Goal: Task Accomplishment & Management: Manage account settings

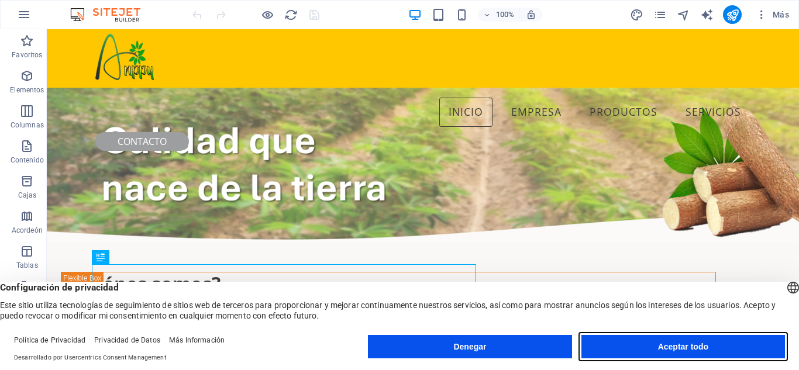
click at [685, 353] on button "Aceptar todo" at bounding box center [682, 346] width 203 height 23
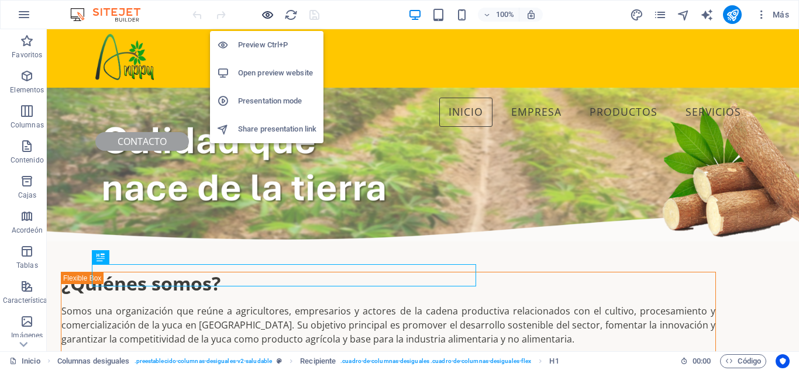
click at [269, 15] on icon "button" at bounding box center [267, 14] width 13 height 13
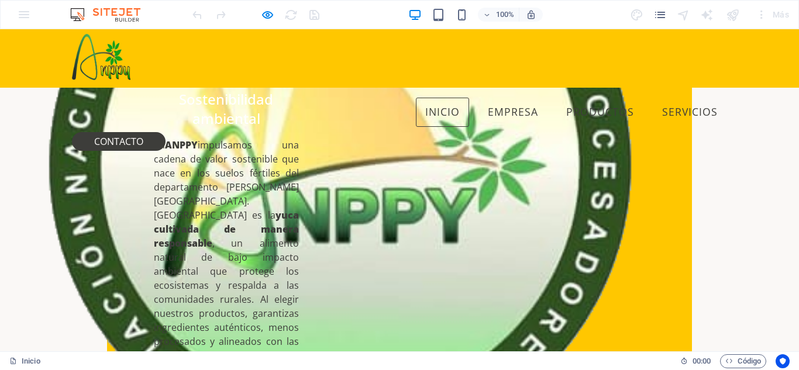
scroll to position [543, 0]
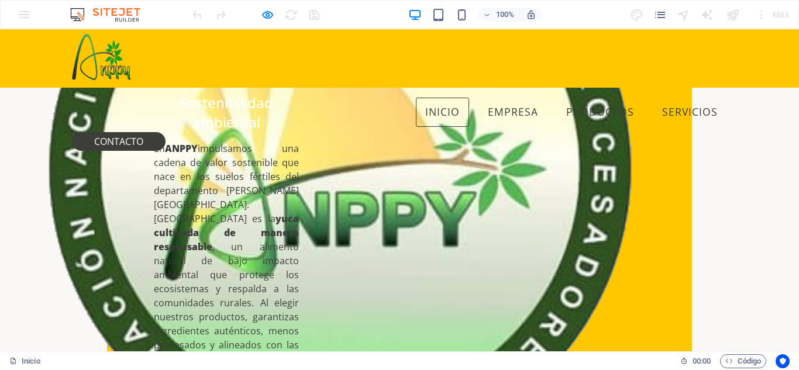
click at [202, 151] on font "impulsamos una cadena de valor sostenible que nace en los suelos fértiles del d…" at bounding box center [226, 183] width 145 height 83
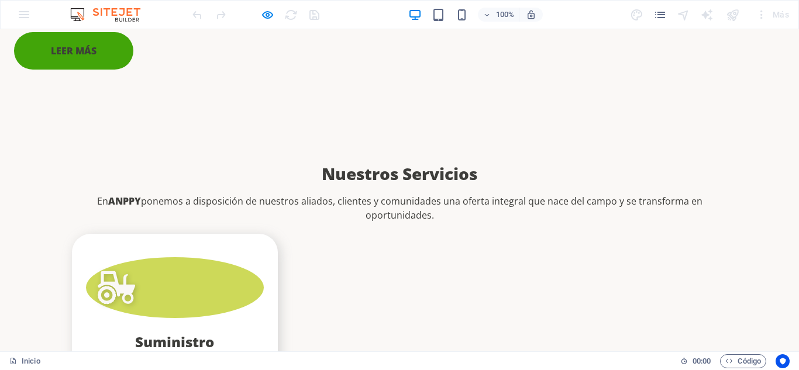
scroll to position [1757, 0]
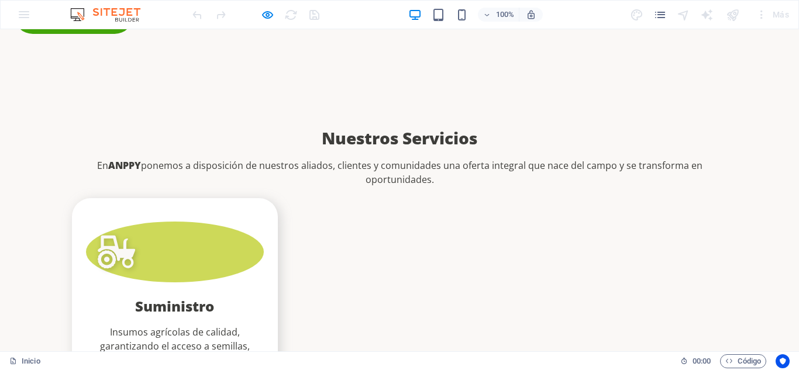
drag, startPoint x: 284, startPoint y: 232, endPoint x: 423, endPoint y: 237, distance: 138.6
drag, startPoint x: 140, startPoint y: 310, endPoint x: 454, endPoint y: 312, distance: 314.5
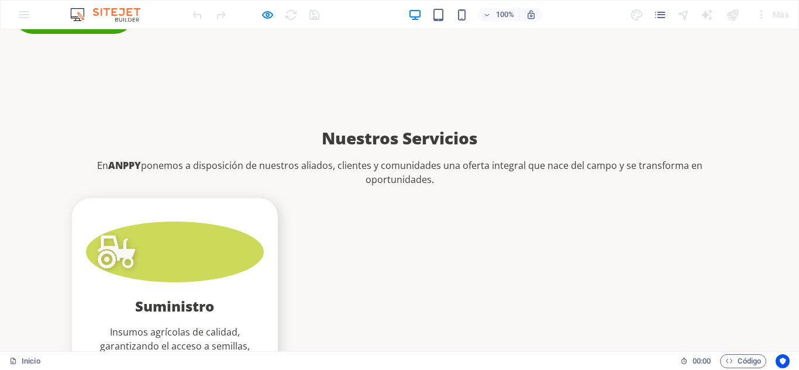
drag, startPoint x: 471, startPoint y: 313, endPoint x: 531, endPoint y: 309, distance: 59.8
drag, startPoint x: 558, startPoint y: 309, endPoint x: 678, endPoint y: 308, distance: 119.3
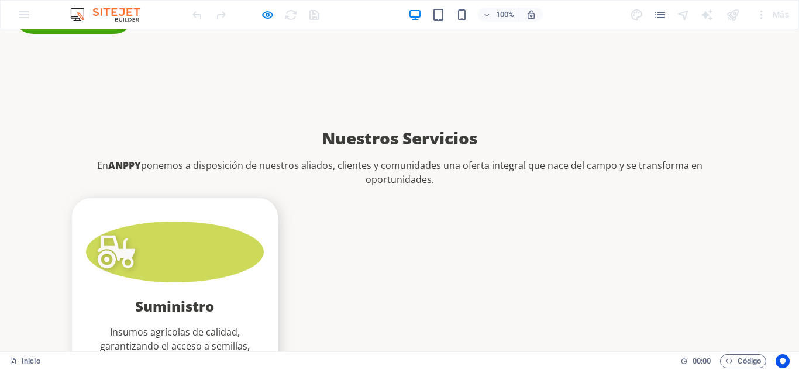
drag, startPoint x: 548, startPoint y: 305, endPoint x: 672, endPoint y: 310, distance: 124.1
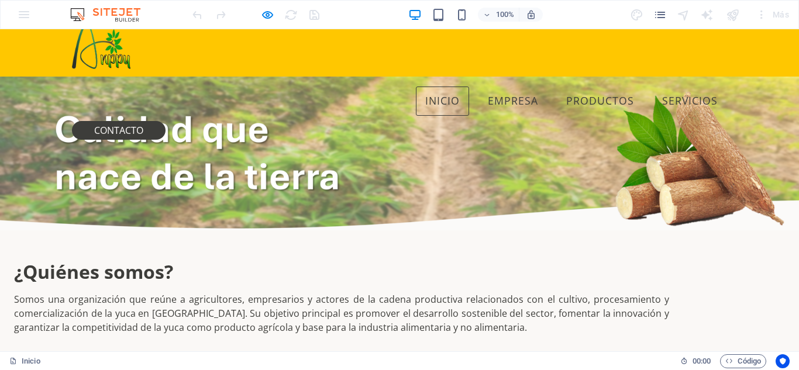
scroll to position [0, 0]
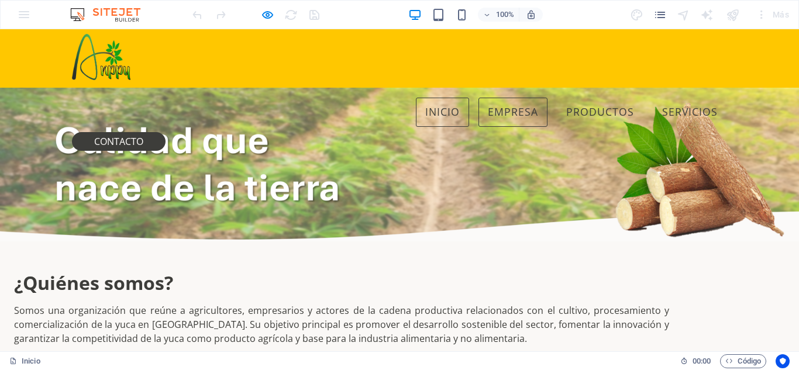
click at [488, 105] on font "Empresa" at bounding box center [513, 112] width 50 height 14
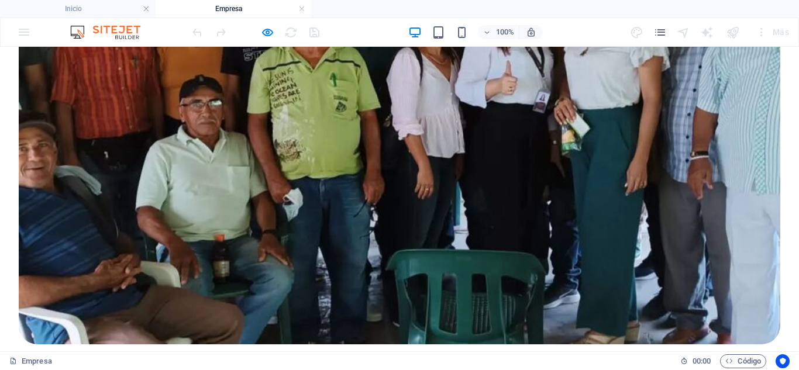
scroll to position [494, 0]
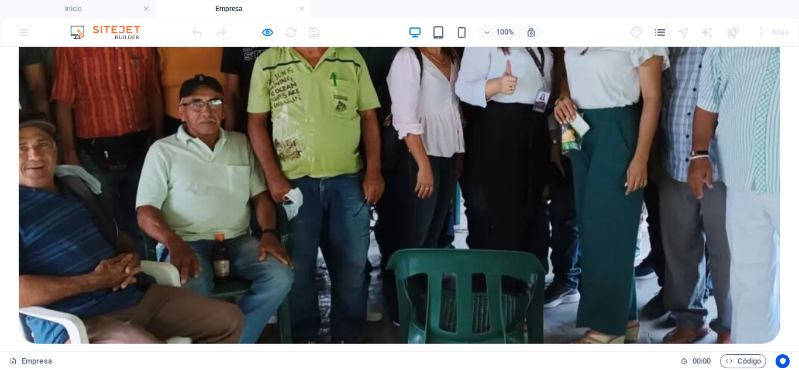
drag, startPoint x: 70, startPoint y: 133, endPoint x: 256, endPoint y: 235, distance: 212.2
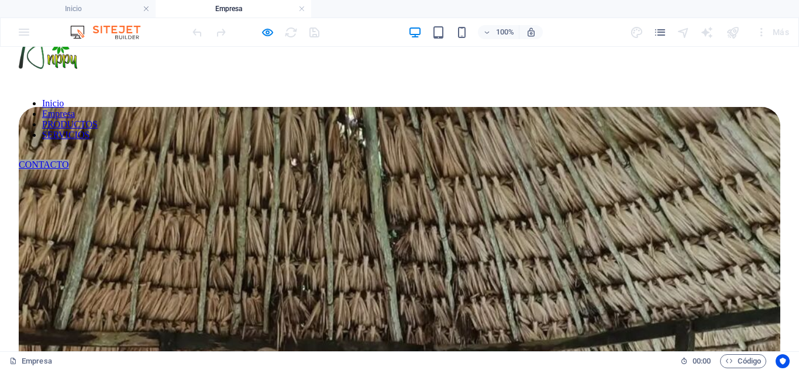
scroll to position [0, 0]
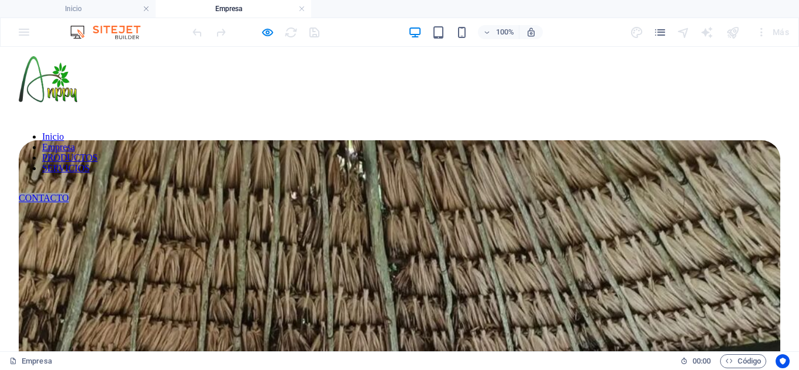
click at [435, 132] on nav "Inicio Empresa PRODUCTOS SERVICIOS" at bounding box center [399, 153] width 761 height 42
click at [421, 132] on nav "Inicio Empresa PRODUCTOS SERVICIOS" at bounding box center [399, 153] width 761 height 42
click at [427, 132] on nav "Inicio Empresa PRODUCTOS SERVICIOS" at bounding box center [399, 153] width 761 height 42
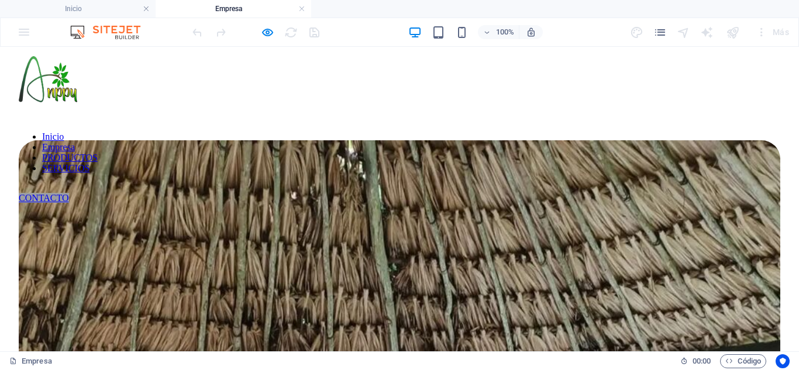
click at [429, 132] on nav "Inicio Empresa PRODUCTOS SERVICIOS" at bounding box center [399, 153] width 761 height 42
click at [660, 32] on icon "páginas" at bounding box center [659, 32] width 13 height 13
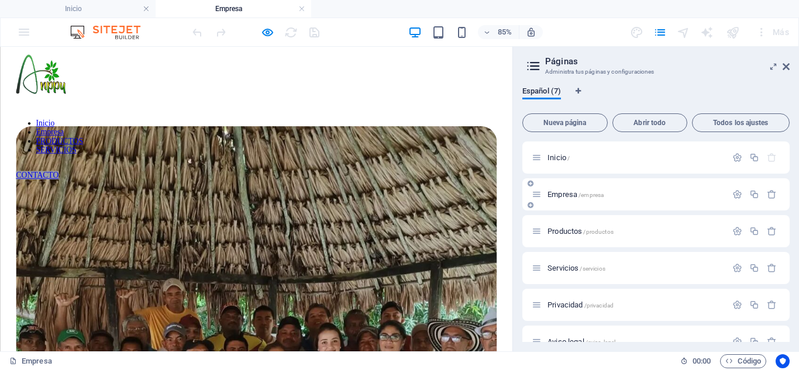
click at [566, 192] on font "Empresa" at bounding box center [562, 194] width 30 height 9
click at [566, 232] on font "Productos" at bounding box center [564, 231] width 34 height 9
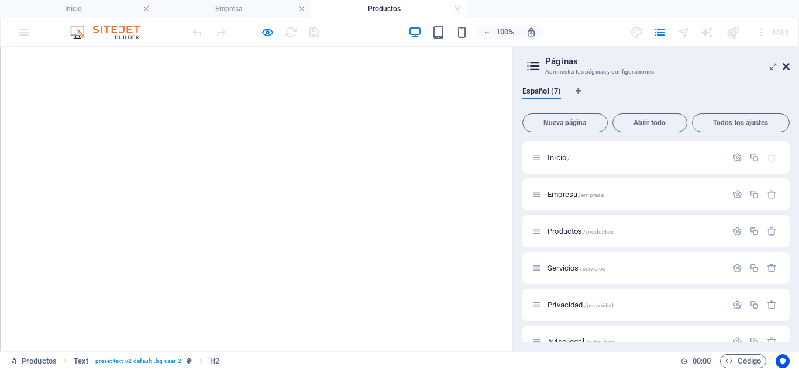
click at [787, 64] on icon at bounding box center [785, 66] width 7 height 9
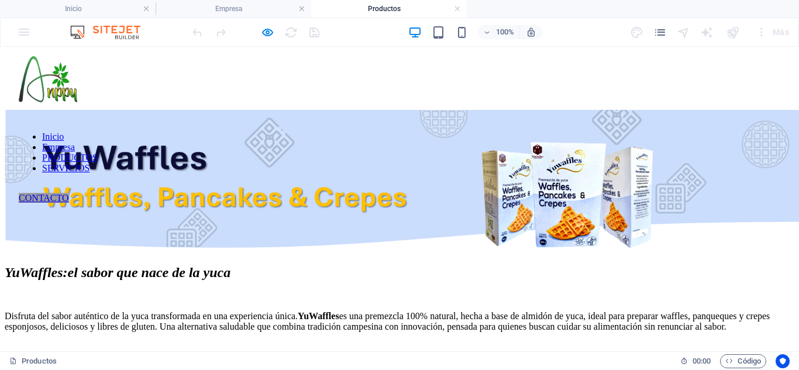
click at [510, 132] on nav "Inicio Empresa PRODUCTOS SERVICIOS" at bounding box center [399, 153] width 761 height 42
click at [662, 31] on icon "páginas" at bounding box center [659, 32] width 13 height 13
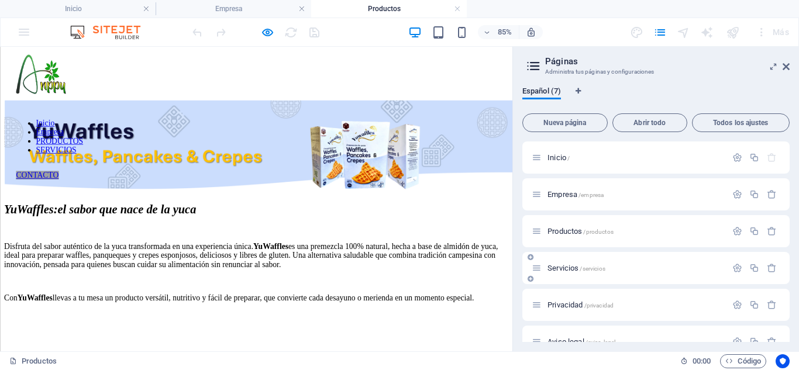
click at [564, 267] on font "Servicios" at bounding box center [562, 268] width 31 height 9
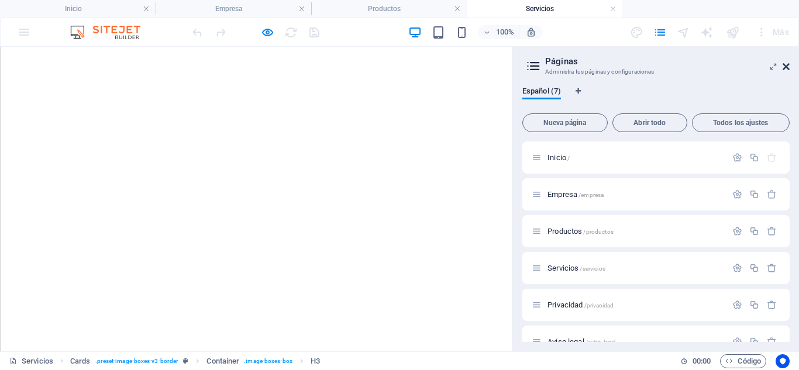
click at [786, 67] on icon at bounding box center [785, 66] width 7 height 9
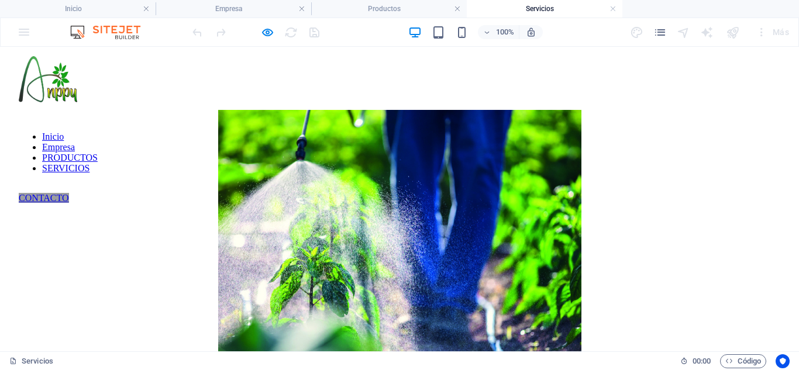
click at [676, 193] on div "CONTACTO" at bounding box center [399, 198] width 761 height 11
click at [664, 31] on icon "páginas" at bounding box center [659, 32] width 13 height 13
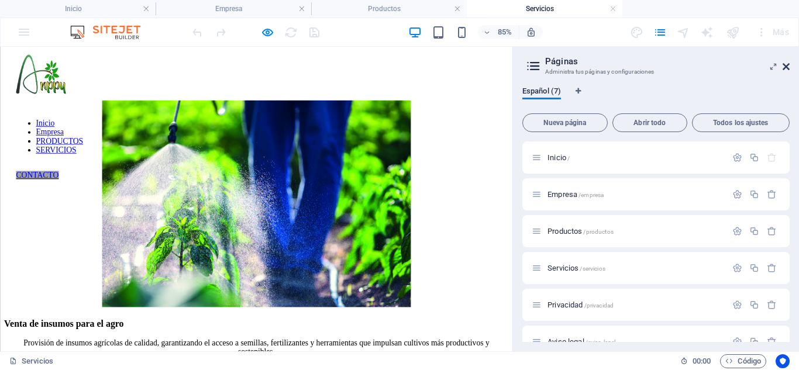
click at [786, 68] on icon at bounding box center [785, 66] width 7 height 9
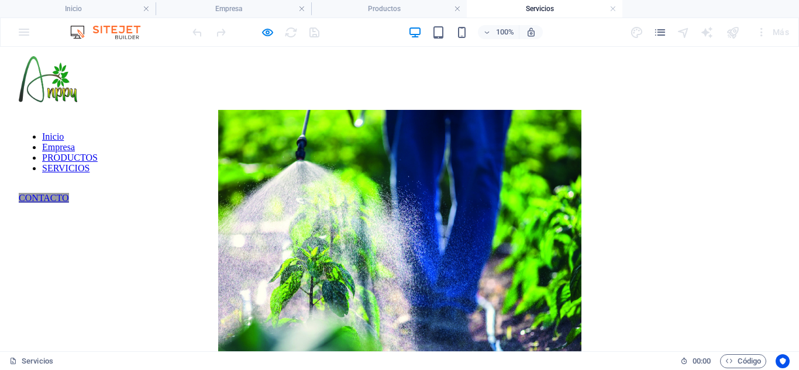
click at [258, 132] on nav "Inicio Empresa PRODUCTOS SERVICIOS" at bounding box center [399, 153] width 761 height 42
click at [103, 10] on h4 "Inicio" at bounding box center [78, 8] width 156 height 13
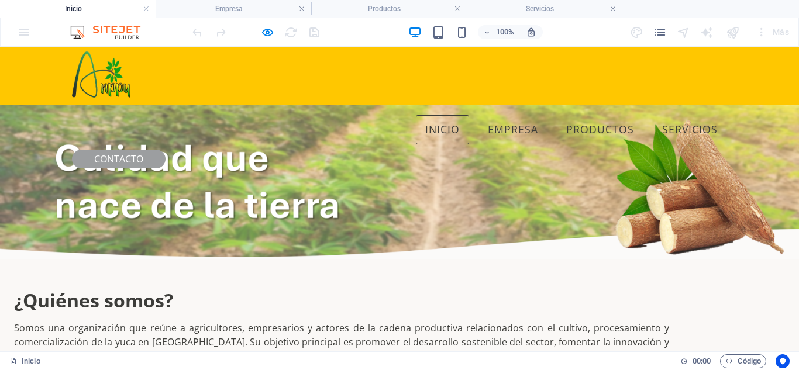
click at [143, 153] on font "CONTACTO" at bounding box center [118, 159] width 49 height 13
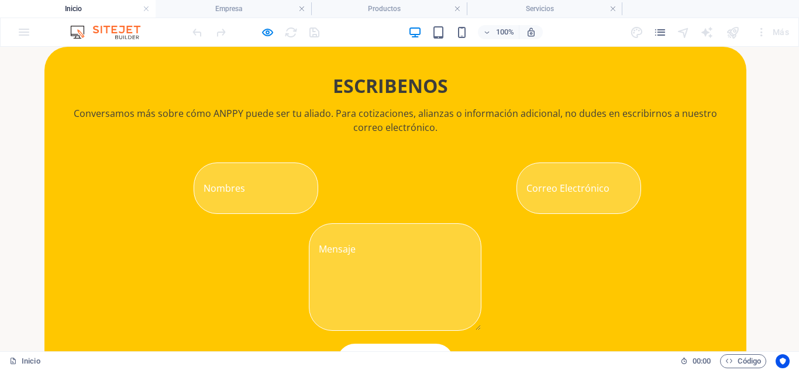
scroll to position [91, 0]
click at [318, 163] on input "text" at bounding box center [256, 188] width 125 height 51
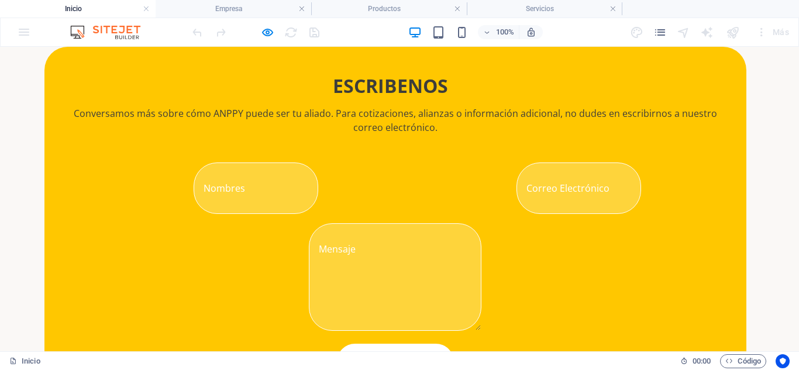
click at [28, 136] on div "ESCRIBENOS Conversamos más sobre cómo ANPPY puede ser tu aliado. Para cotizacio…" at bounding box center [395, 237] width 790 height 381
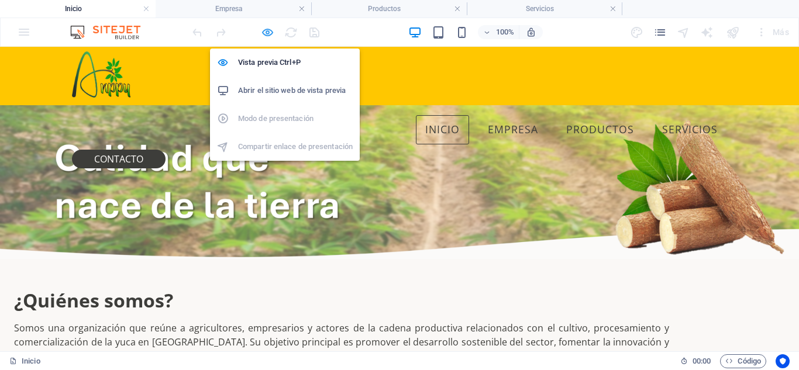
click at [268, 35] on icon "button" at bounding box center [267, 32] width 13 height 13
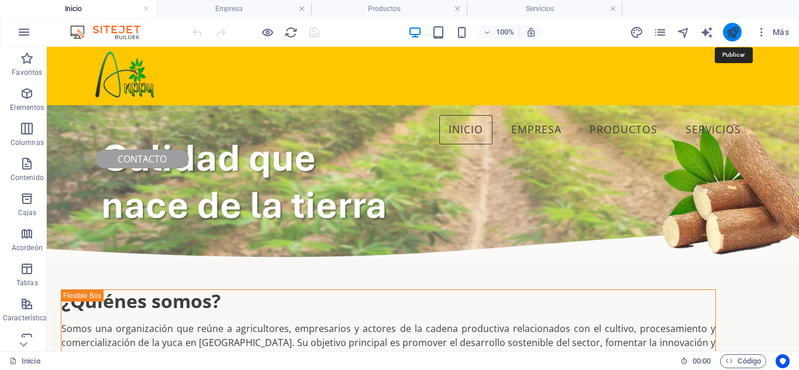
click at [732, 32] on icon "publicar" at bounding box center [732, 32] width 13 height 13
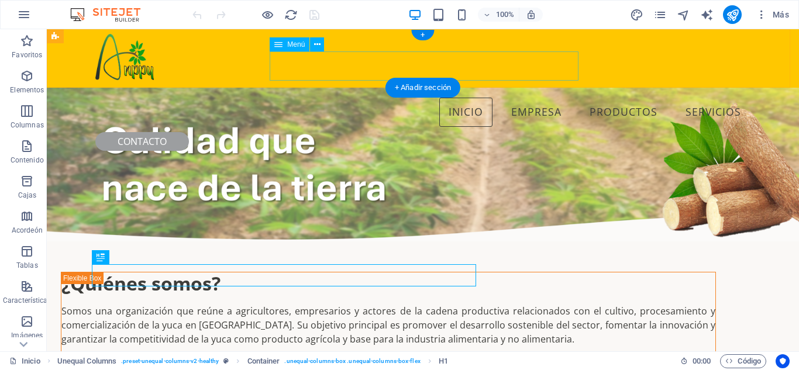
click at [381, 98] on nav "Inicio Empresa PRODUCTOS SERVICIOS" at bounding box center [422, 112] width 655 height 29
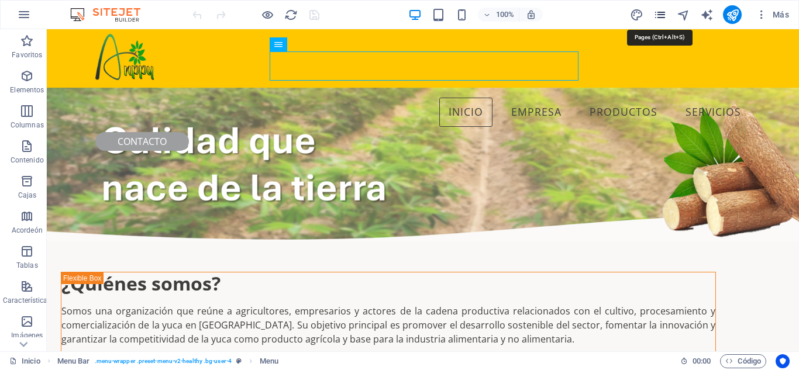
click at [661, 15] on icon "páginas" at bounding box center [659, 14] width 13 height 13
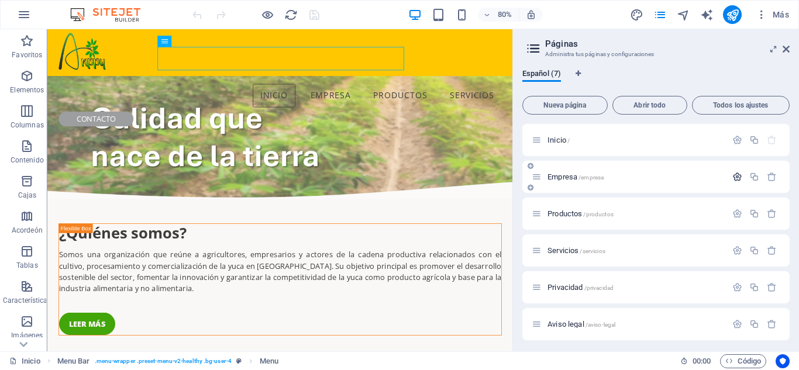
click at [732, 177] on icon "button" at bounding box center [737, 177] width 10 height 10
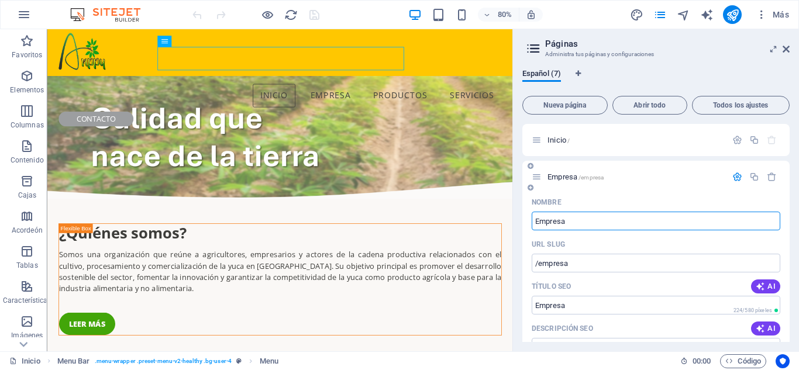
scroll to position [13, 0]
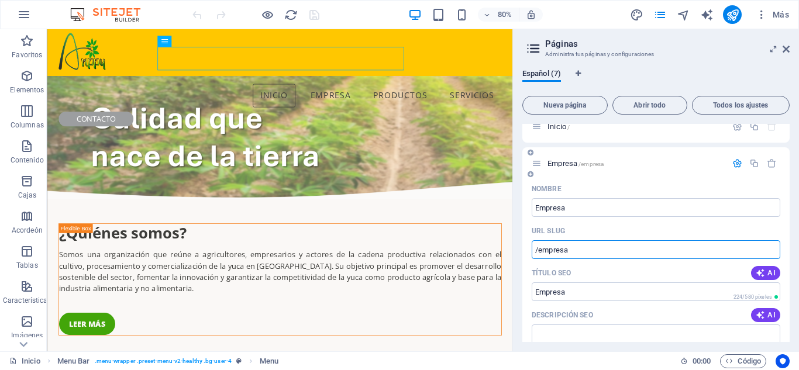
click at [579, 247] on input "/empresa" at bounding box center [655, 249] width 248 height 19
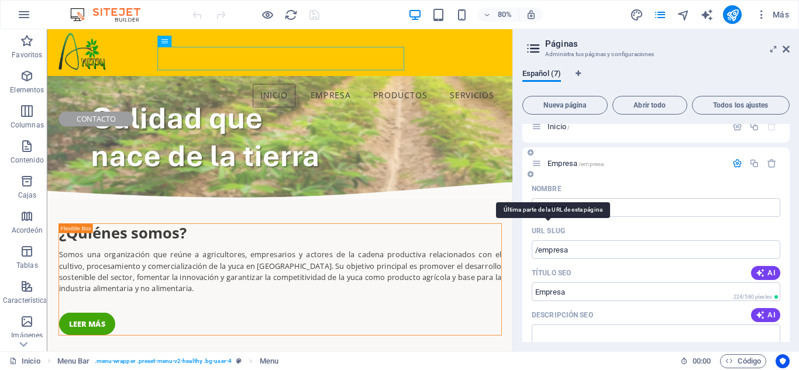
drag, startPoint x: 559, startPoint y: 231, endPoint x: 536, endPoint y: 230, distance: 23.4
click at [535, 230] on div "URL SLUG" at bounding box center [655, 231] width 248 height 19
click at [576, 251] on input "/empresa" at bounding box center [655, 249] width 248 height 19
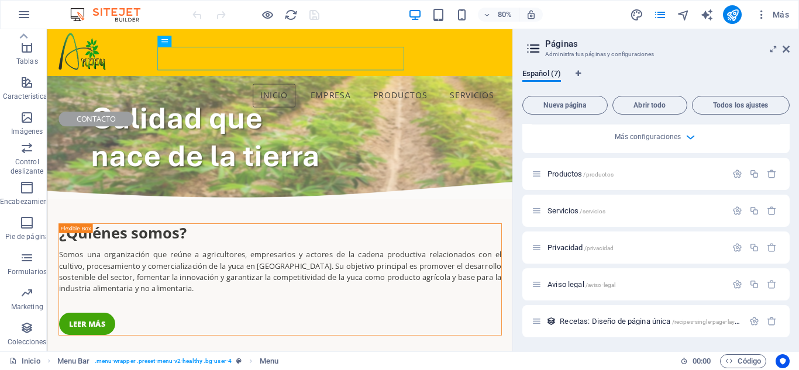
scroll to position [0, 0]
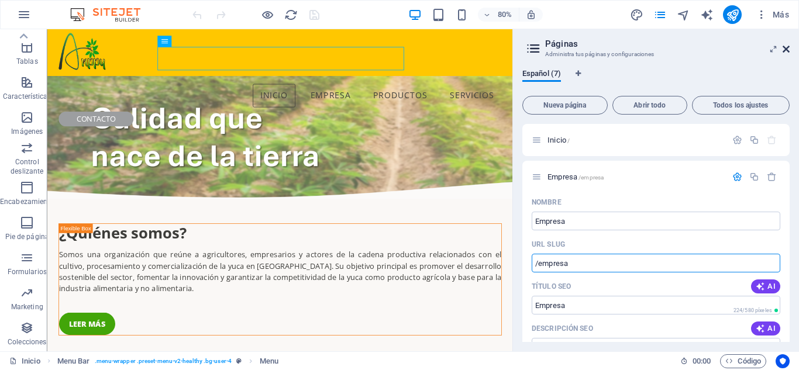
click at [783, 51] on icon at bounding box center [785, 48] width 7 height 9
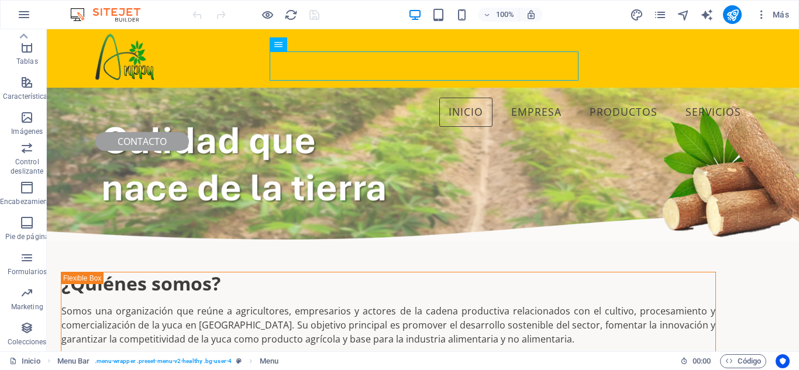
drag, startPoint x: 89, startPoint y: 16, endPoint x: 78, endPoint y: 13, distance: 11.5
click at [89, 15] on img at bounding box center [111, 15] width 88 height 14
click at [25, 13] on icon "button" at bounding box center [24, 15] width 14 height 14
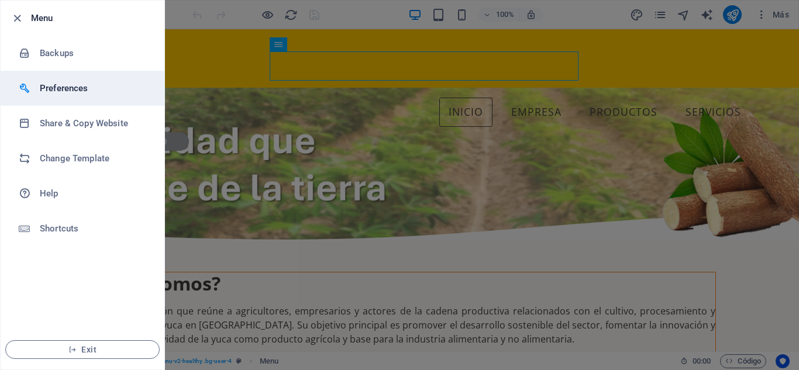
click at [90, 94] on h6 "Preferences" at bounding box center [94, 88] width 108 height 14
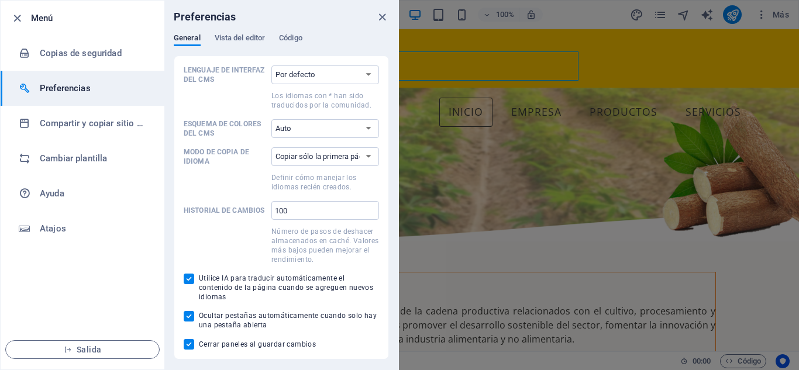
click at [242, 29] on div "Preferencias" at bounding box center [281, 17] width 234 height 33
click at [243, 33] on div "Preferencias" at bounding box center [281, 17] width 234 height 33
click at [244, 36] on font "Vista del editor" at bounding box center [240, 37] width 51 height 9
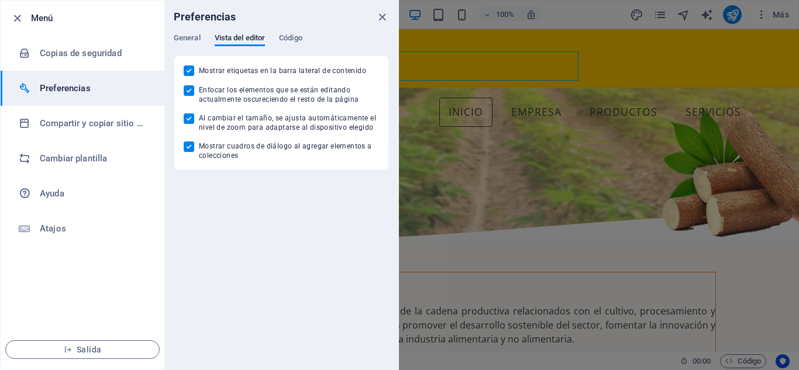
click at [279, 40] on div "General Vista del editor Código" at bounding box center [281, 44] width 215 height 22
click at [286, 37] on font "Código" at bounding box center [290, 37] width 23 height 9
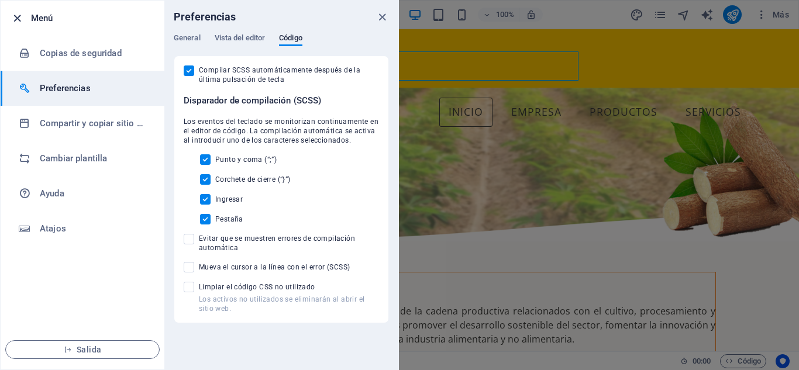
click at [18, 22] on icon "button" at bounding box center [17, 18] width 13 height 13
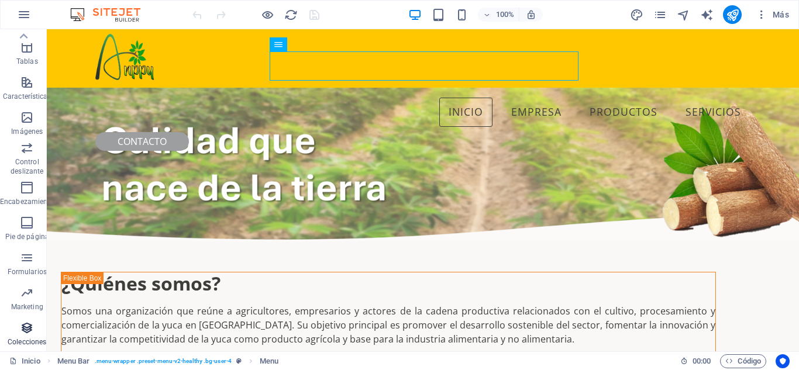
click at [20, 330] on icon "button" at bounding box center [27, 328] width 14 height 14
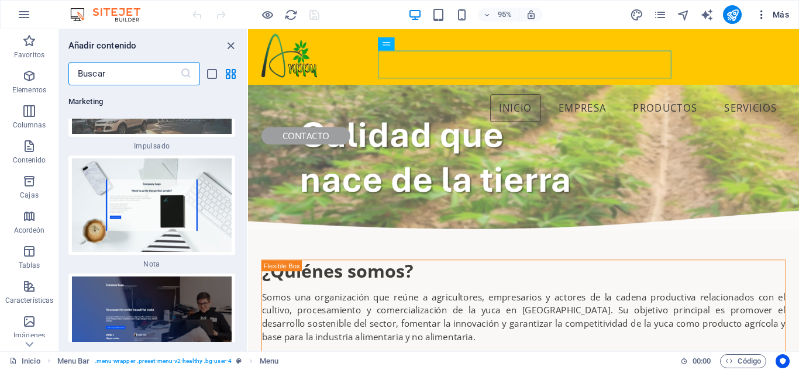
click at [786, 17] on font "Más" at bounding box center [780, 14] width 16 height 9
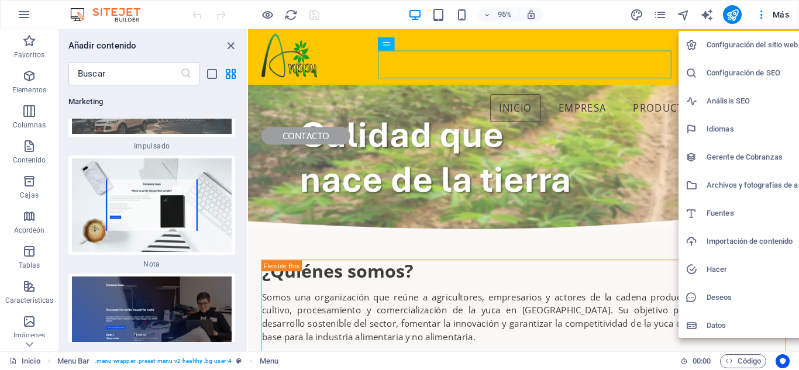
click at [758, 50] on h6 "Configuración del sitio web" at bounding box center [763, 45] width 115 height 14
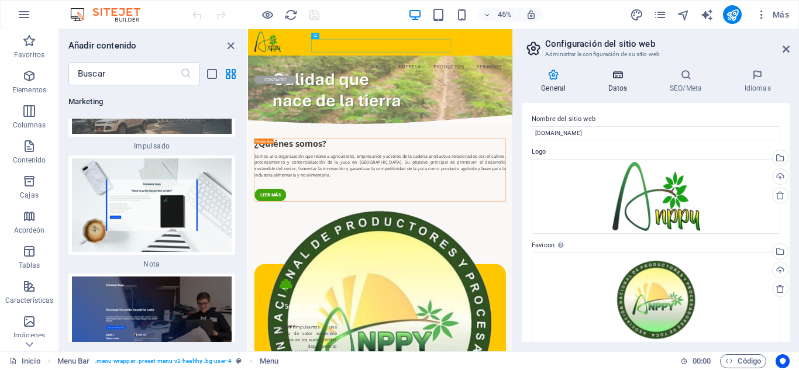
click at [616, 79] on icon at bounding box center [617, 75] width 57 height 12
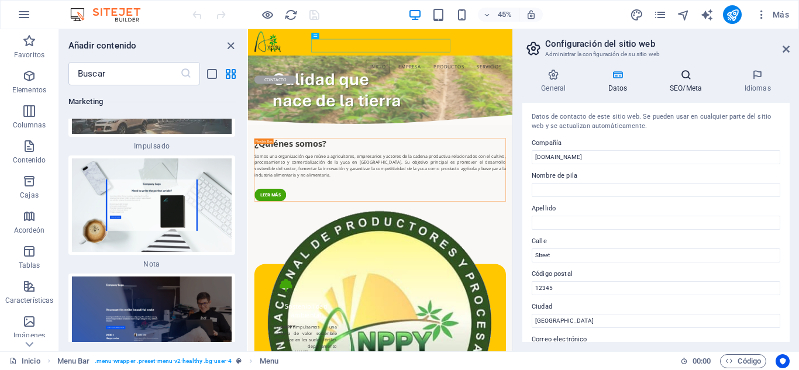
click at [678, 89] on font "SEO/Meta" at bounding box center [685, 88] width 32 height 8
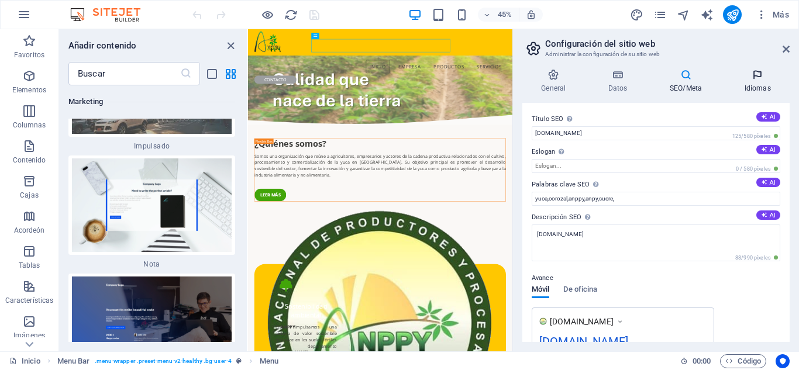
click at [756, 88] on font "Idiomas" at bounding box center [757, 88] width 26 height 8
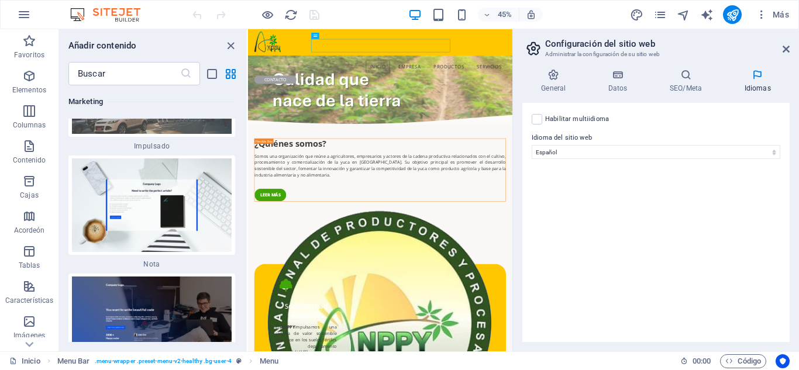
click at [599, 120] on font "Habilitar multiidioma" at bounding box center [577, 119] width 64 height 8
click at [0, 0] on input "Habilitar multiidioma Para deshabilitar el multiidioma, elimine todos los idiom…" at bounding box center [0, 0] width 0 height 0
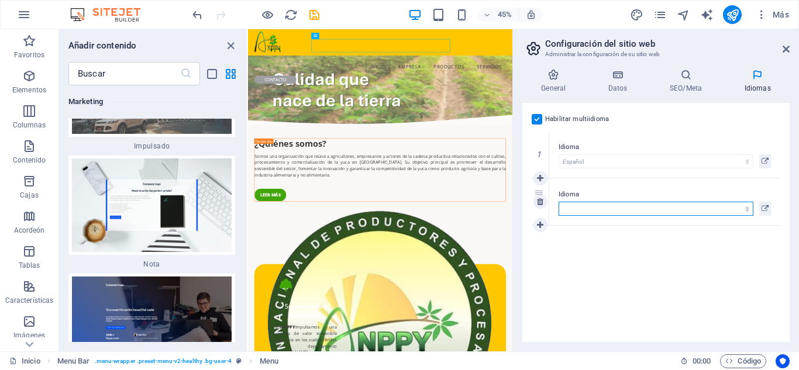
click at [728, 206] on select "Abjasio Lejos africaans Akan albanés [GEOGRAPHIC_DATA] árabe [PERSON_NAME] Assa…" at bounding box center [655, 209] width 195 height 14
select select "41"
click at [558, 202] on select "Abjasio Lejos africaans Akan albanés [GEOGRAPHIC_DATA] árabe [PERSON_NAME] Assa…" at bounding box center [655, 209] width 195 height 14
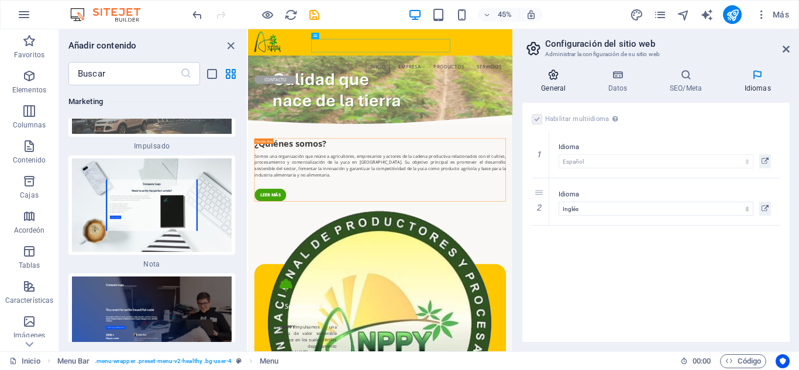
click at [564, 78] on icon at bounding box center [553, 75] width 63 height 12
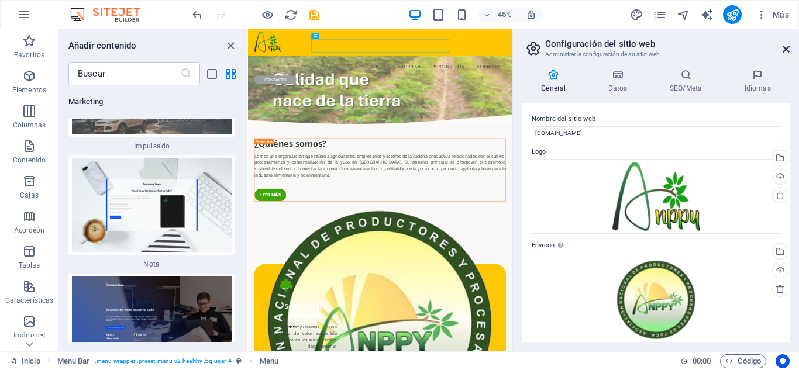
click at [786, 49] on icon at bounding box center [785, 48] width 7 height 9
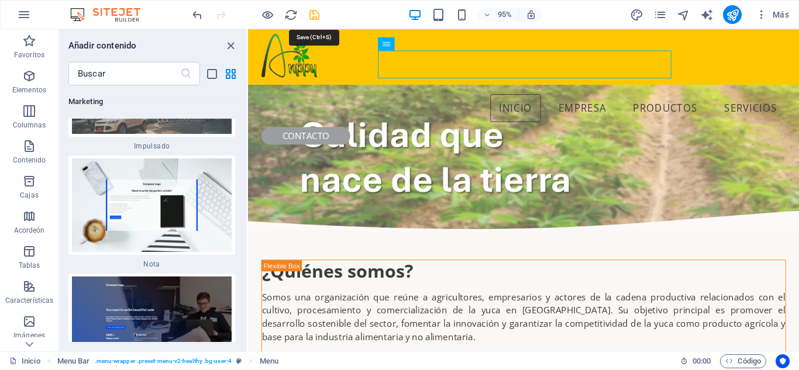
click at [313, 13] on icon "ahorrar" at bounding box center [314, 14] width 13 height 13
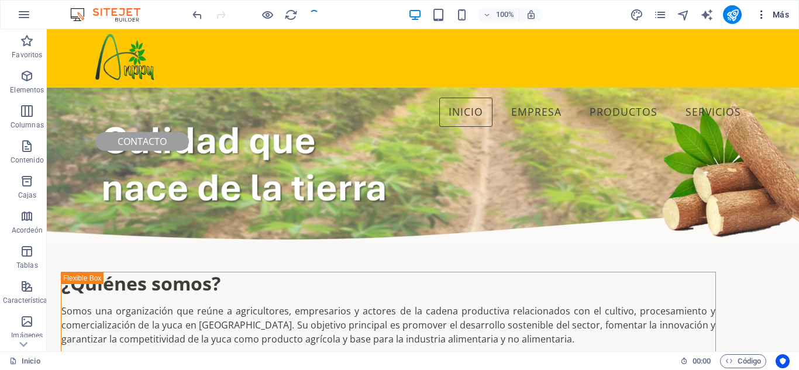
click at [776, 18] on font "Más" at bounding box center [780, 14] width 16 height 9
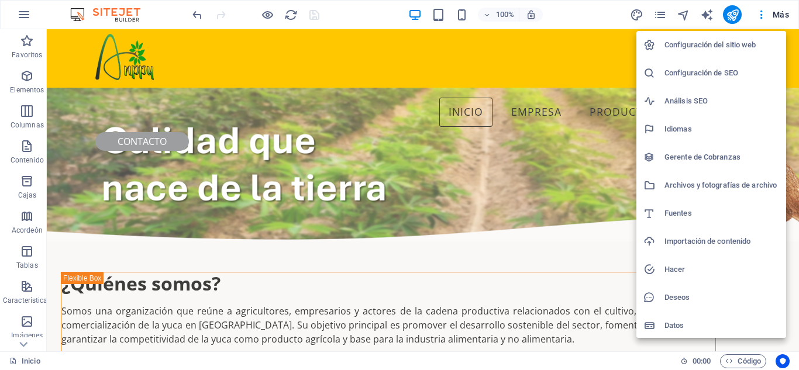
click at [699, 138] on li "Idiomas" at bounding box center [711, 129] width 150 height 28
select select "148"
select select "41"
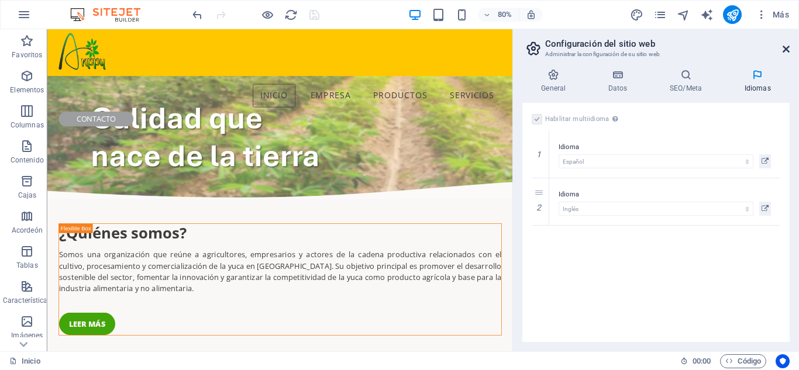
drag, startPoint x: 782, startPoint y: 50, endPoint x: 735, endPoint y: 20, distance: 55.5
click at [782, 50] on icon at bounding box center [785, 48] width 7 height 9
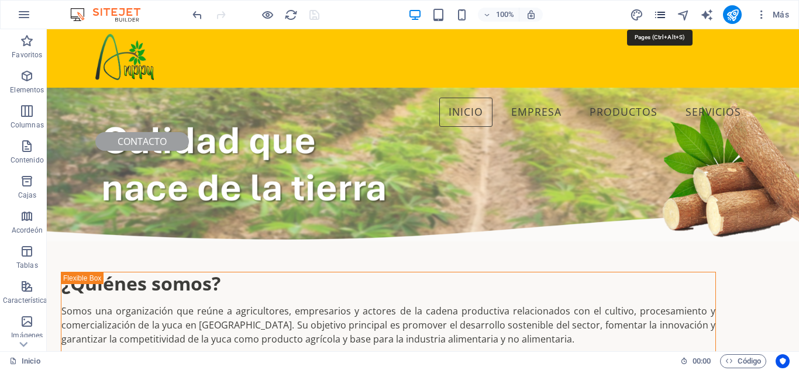
click at [662, 16] on icon "páginas" at bounding box center [659, 14] width 13 height 13
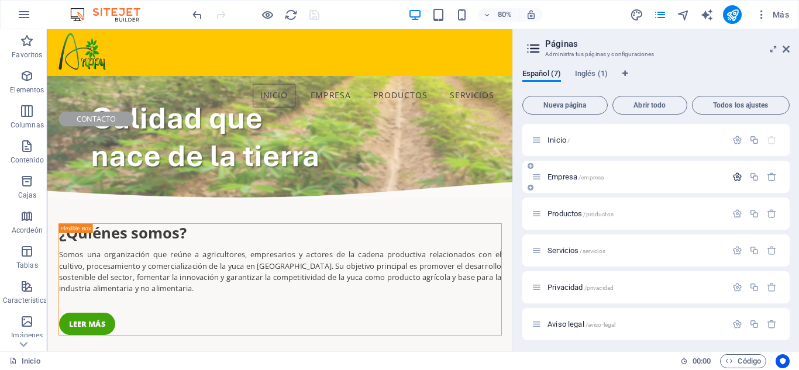
click at [735, 177] on icon "button" at bounding box center [737, 177] width 10 height 10
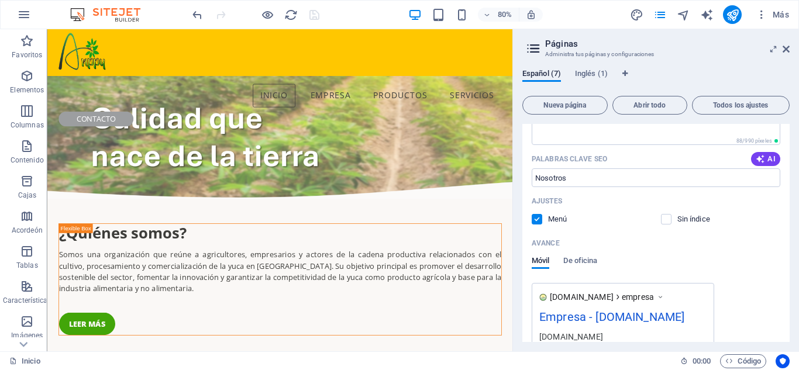
scroll to position [232, 0]
